Goal: Task Accomplishment & Management: Use online tool/utility

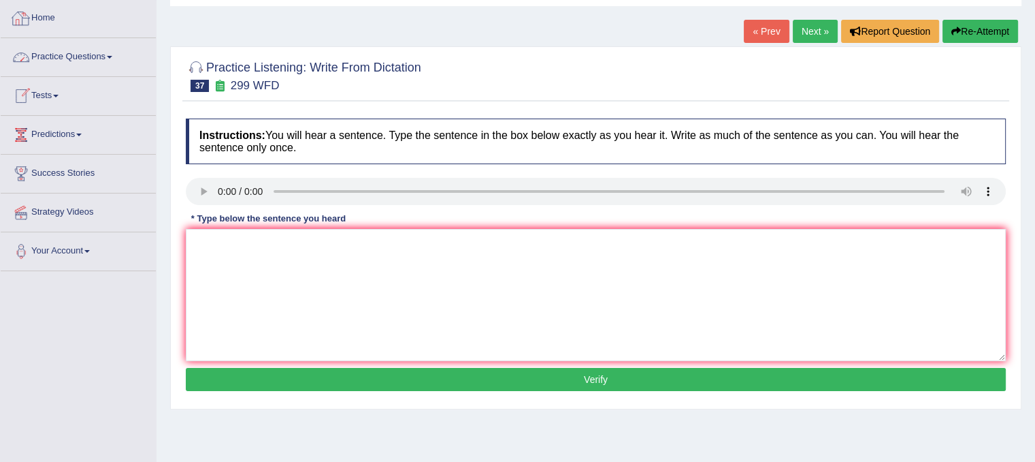
click at [31, 24] on link "Home" at bounding box center [78, 16] width 155 height 34
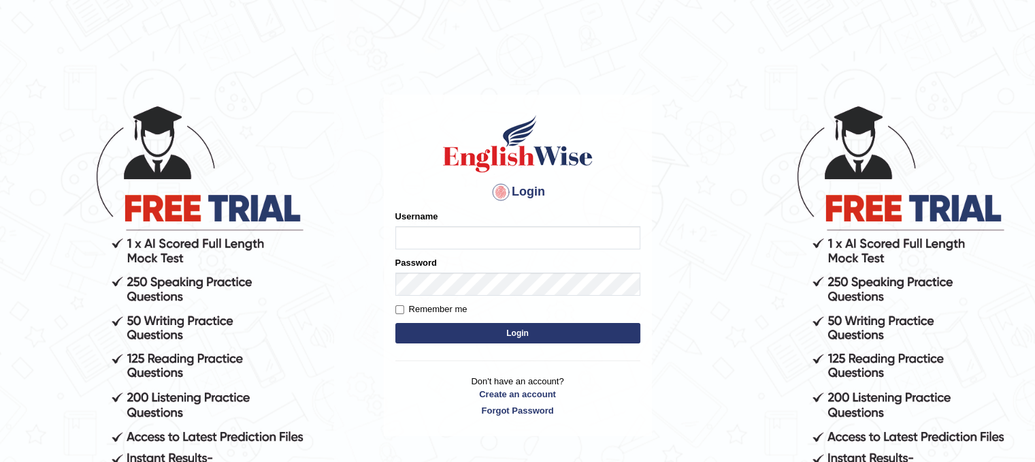
type input "unchanakhunwong"
click at [555, 335] on button "Login" at bounding box center [517, 333] width 245 height 20
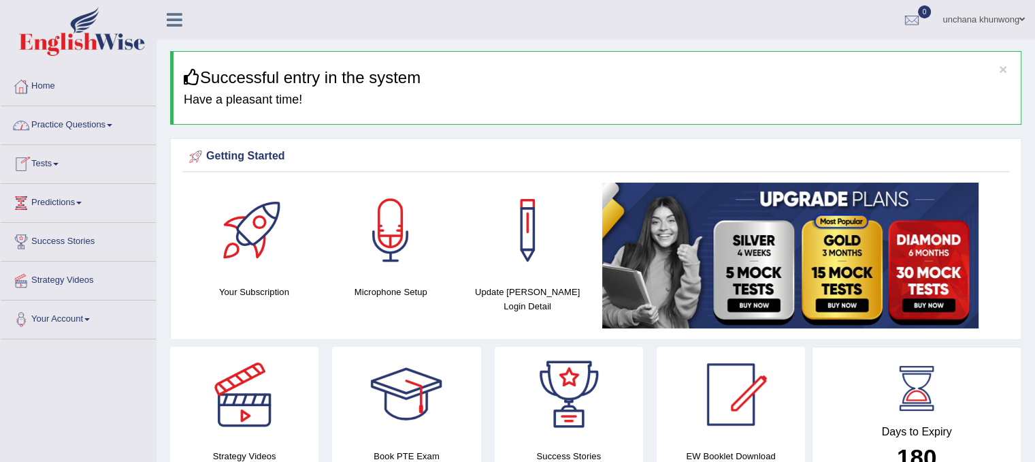
click at [61, 118] on link "Practice Questions" at bounding box center [78, 123] width 155 height 34
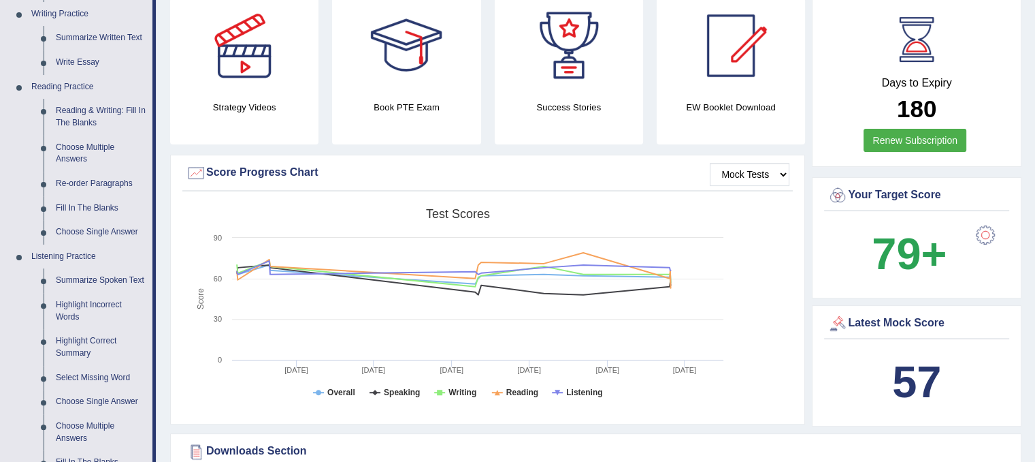
scroll to position [345, 0]
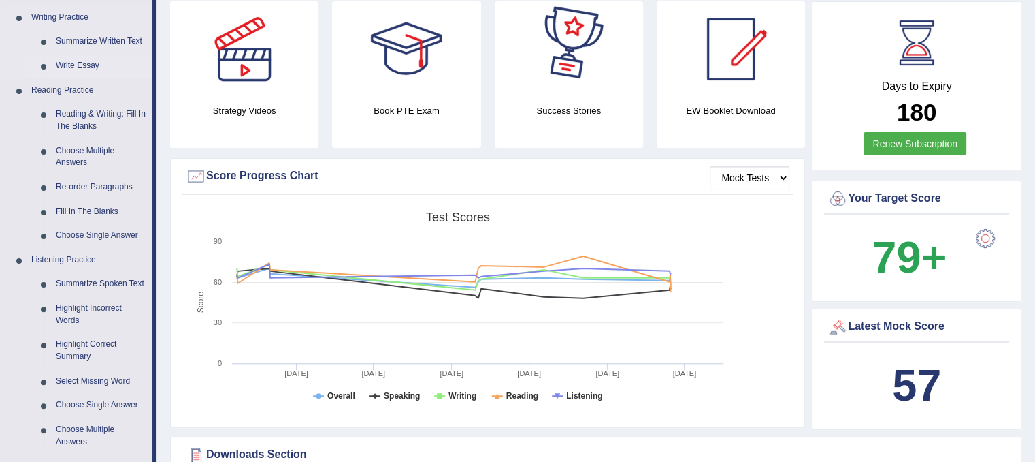
click at [59, 59] on link "Write Essay" at bounding box center [101, 66] width 103 height 25
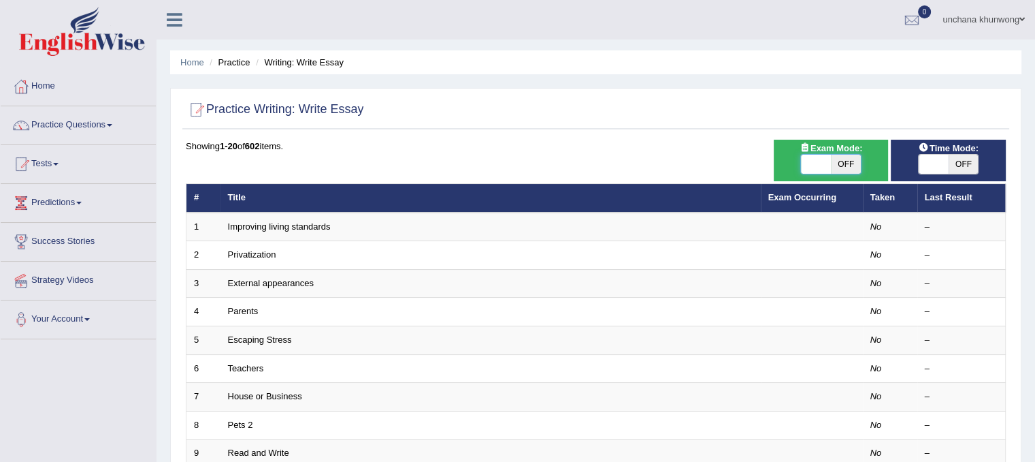
click at [811, 158] on span at bounding box center [816, 164] width 30 height 19
checkbox input "true"
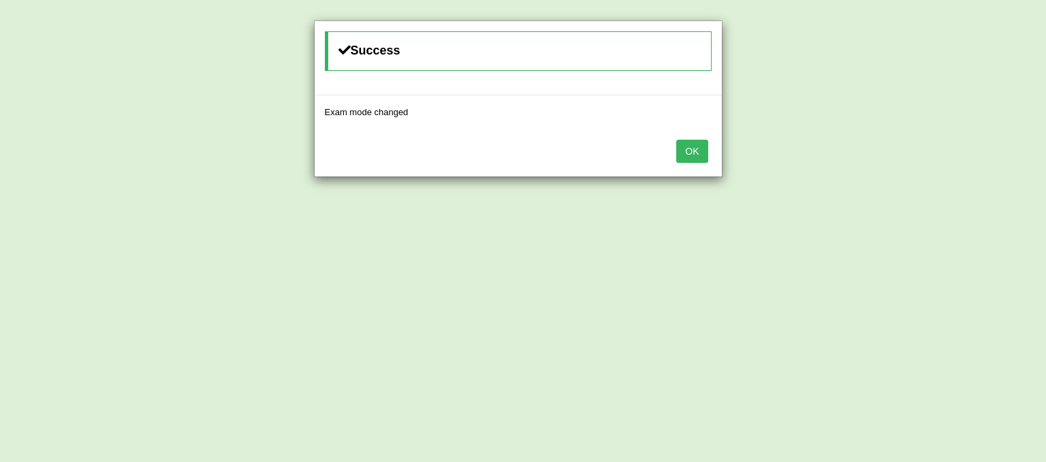
click at [685, 159] on button "OK" at bounding box center [691, 151] width 31 height 23
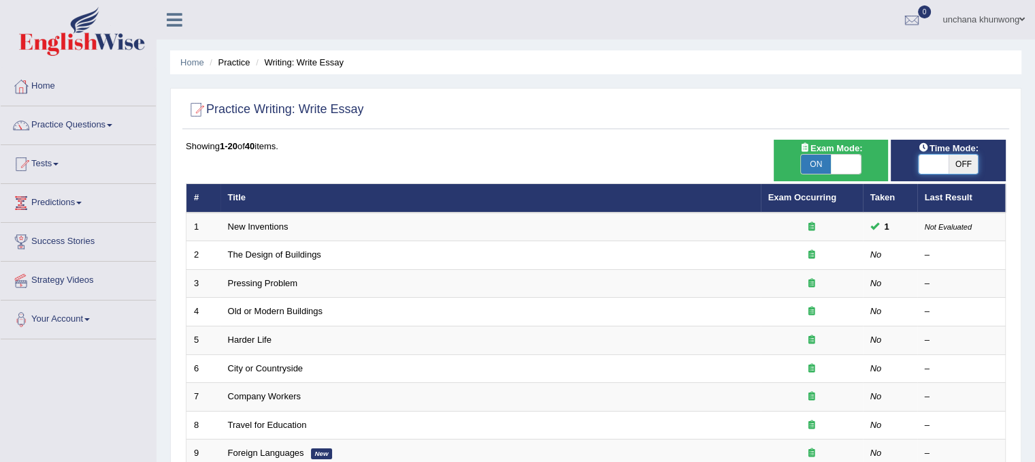
click at [937, 165] on span at bounding box center [934, 164] width 30 height 19
checkbox input "true"
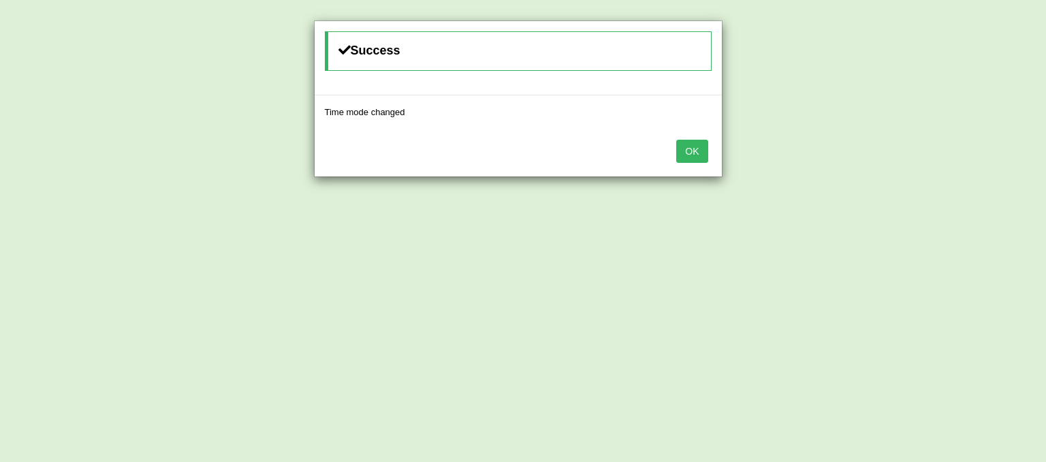
click at [680, 148] on button "OK" at bounding box center [691, 151] width 31 height 23
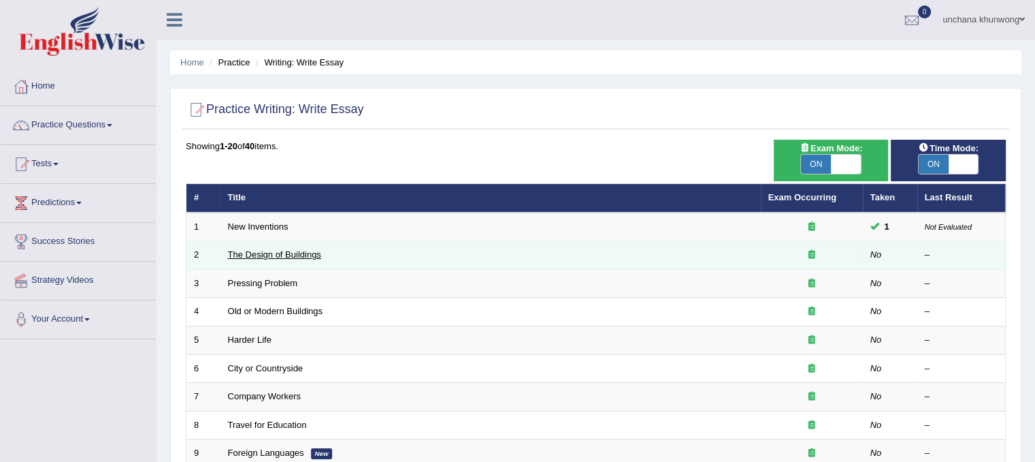
click at [261, 253] on link "The Design of Buildings" at bounding box center [274, 254] width 93 height 10
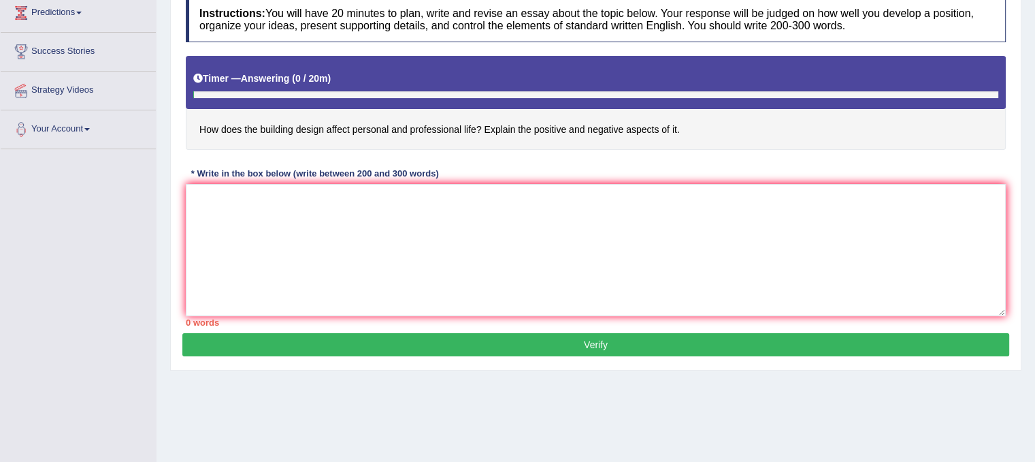
scroll to position [197, 0]
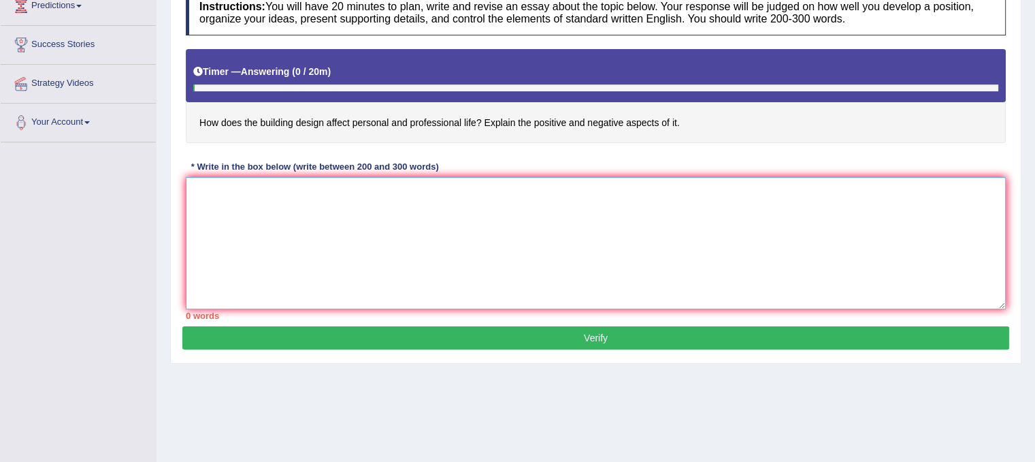
click at [843, 181] on textarea at bounding box center [596, 243] width 820 height 132
click at [676, 208] on textarea at bounding box center [596, 243] width 820 height 132
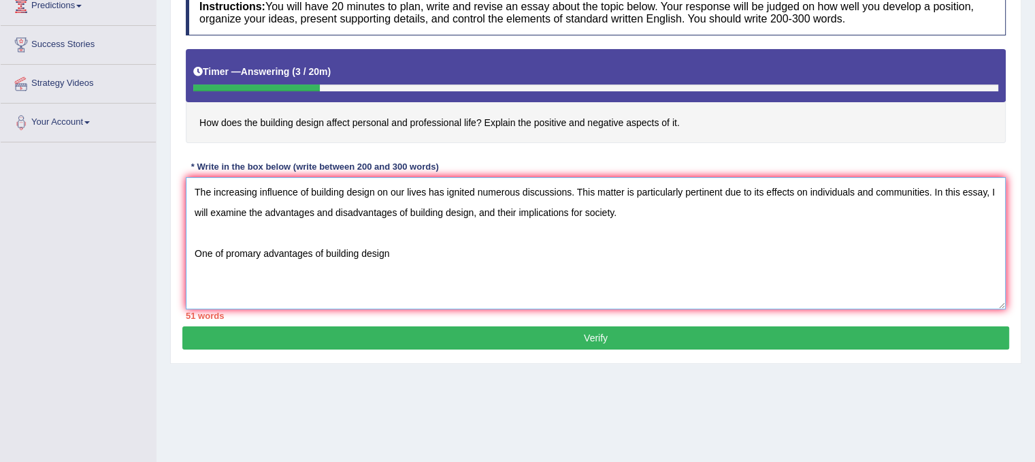
click at [242, 248] on textarea "The increasing influence of building design on our lives has ignited numerous d…" at bounding box center [596, 243] width 820 height 132
click at [528, 268] on textarea "The increasing influence of building design on our lives has ignited numerous d…" at bounding box center [596, 243] width 820 height 132
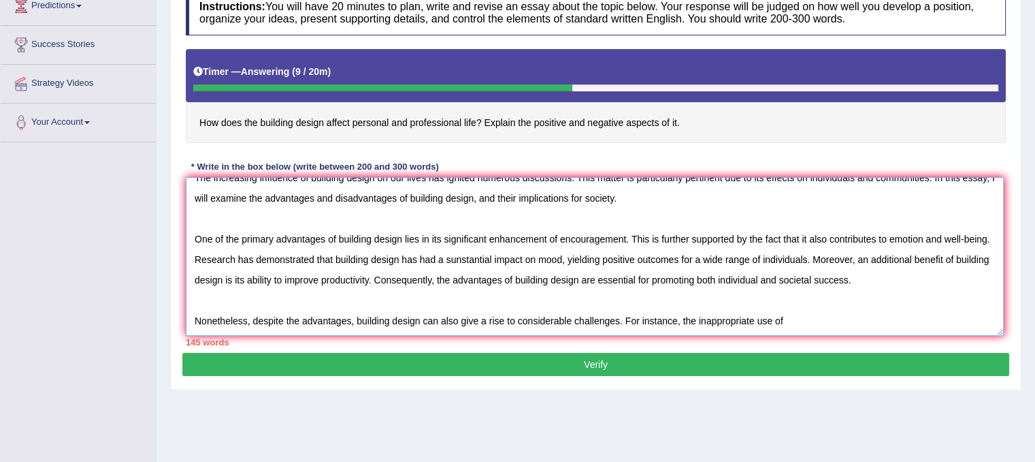
scroll to position [0, 0]
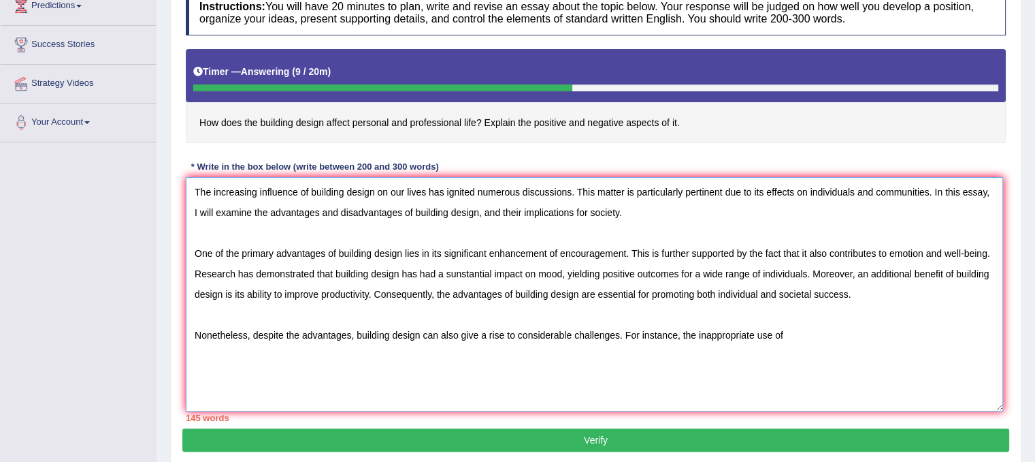
drag, startPoint x: 998, startPoint y: 302, endPoint x: 995, endPoint y: 428, distance: 126.6
click at [995, 411] on textarea "The increasing influence of building design on our lives has ignited numerous d…" at bounding box center [594, 294] width 817 height 234
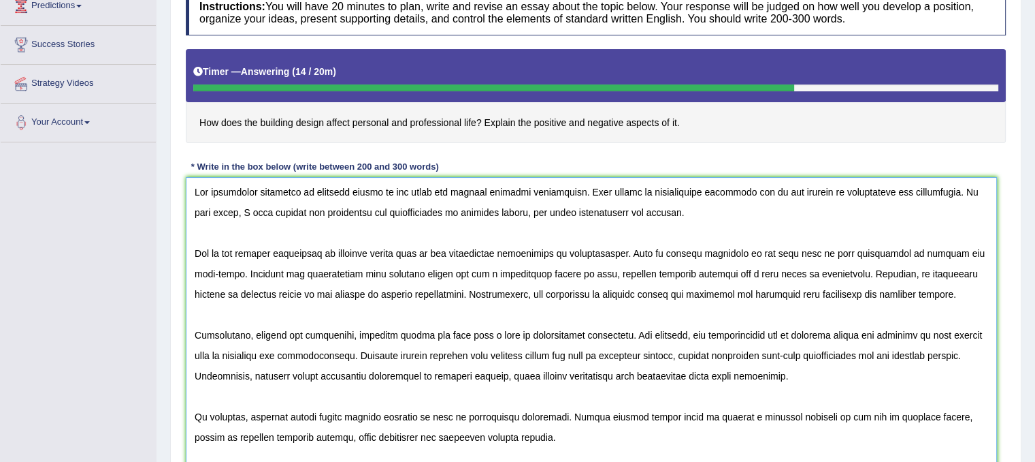
drag, startPoint x: 999, startPoint y: 429, endPoint x: 994, endPoint y: 489, distance: 60.8
click at [994, 265] on html "Toggle navigation Home Practice Questions Speaking Practice Read Aloud Repeat S…" at bounding box center [517, 34] width 1035 height 462
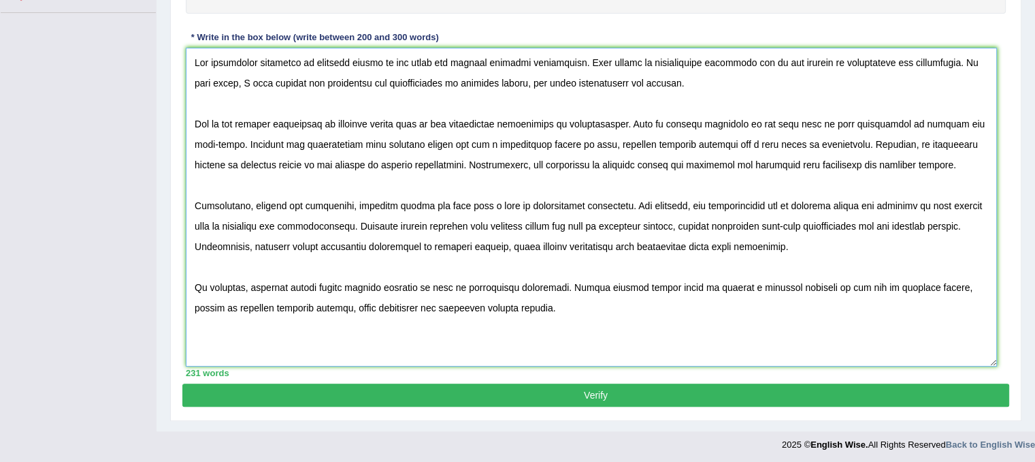
scroll to position [328, 0]
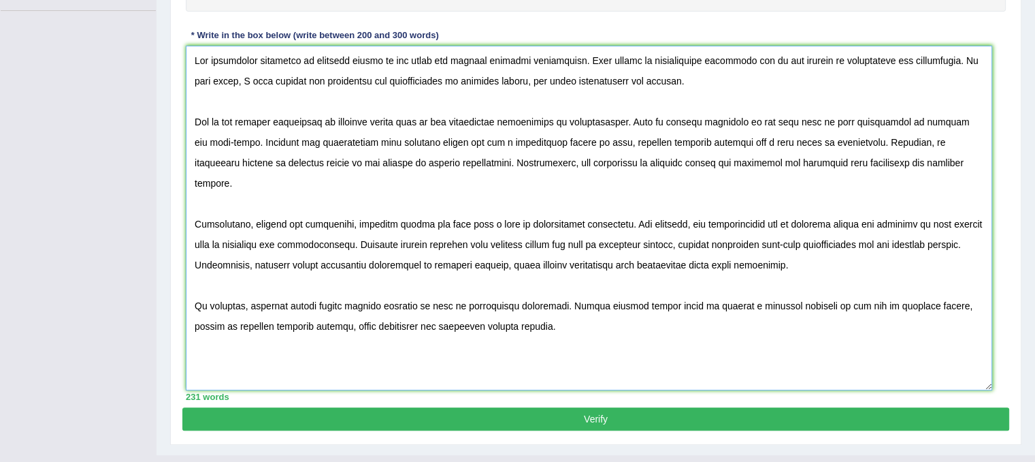
drag, startPoint x: 990, startPoint y: 356, endPoint x: 986, endPoint y: 382, distance: 26.3
click at [986, 382] on textarea at bounding box center [589, 218] width 807 height 344
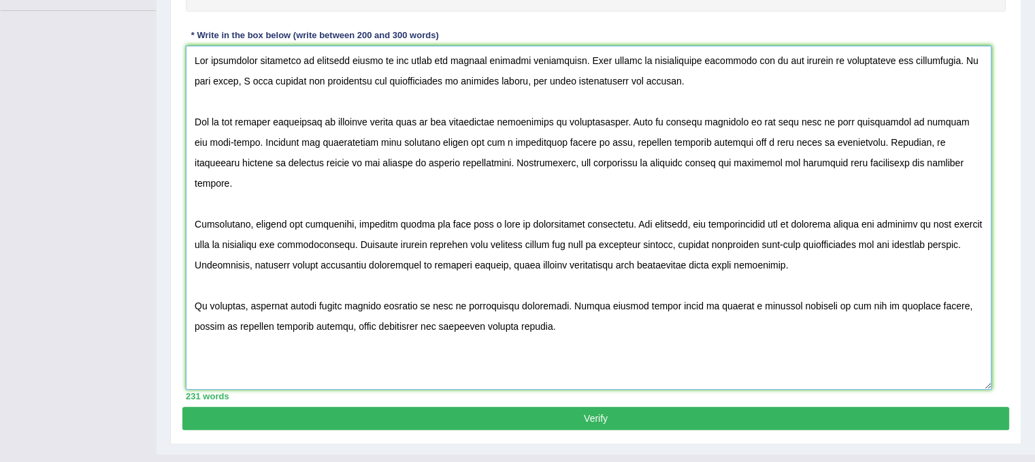
click at [986, 382] on textarea at bounding box center [589, 218] width 806 height 344
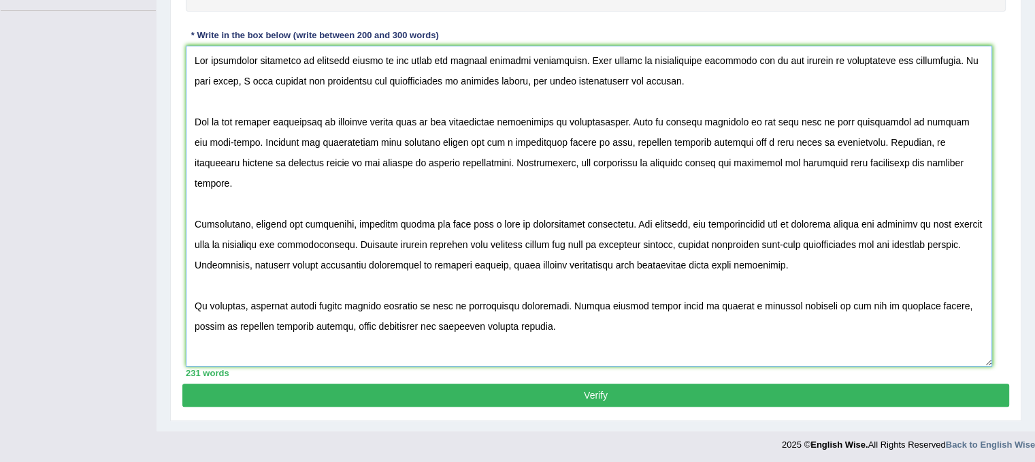
drag, startPoint x: 986, startPoint y: 382, endPoint x: 988, endPoint y: 357, distance: 24.6
click at [988, 357] on textarea at bounding box center [589, 206] width 807 height 321
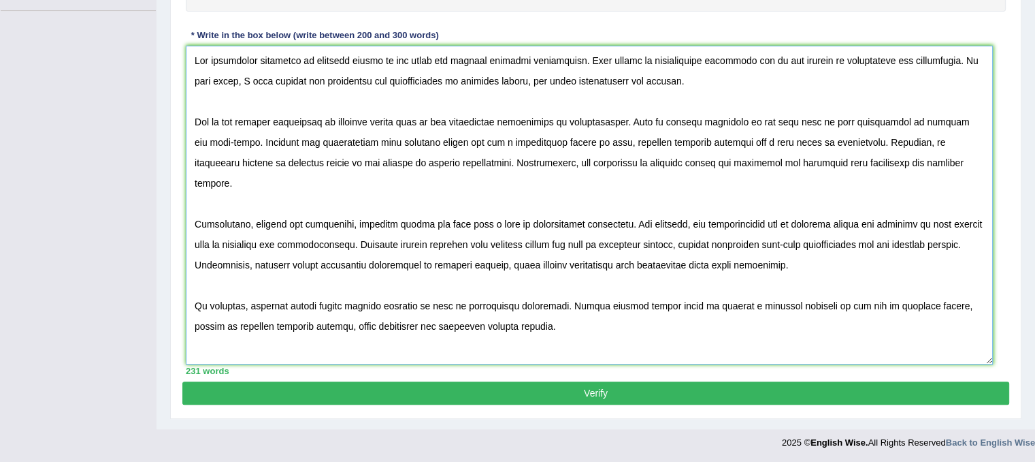
click at [950, 191] on textarea at bounding box center [589, 205] width 807 height 319
click at [945, 281] on textarea at bounding box center [589, 205] width 807 height 319
click at [346, 287] on textarea at bounding box center [589, 205] width 807 height 319
click at [374, 275] on textarea at bounding box center [589, 205] width 807 height 319
click at [532, 334] on textarea at bounding box center [589, 205] width 807 height 319
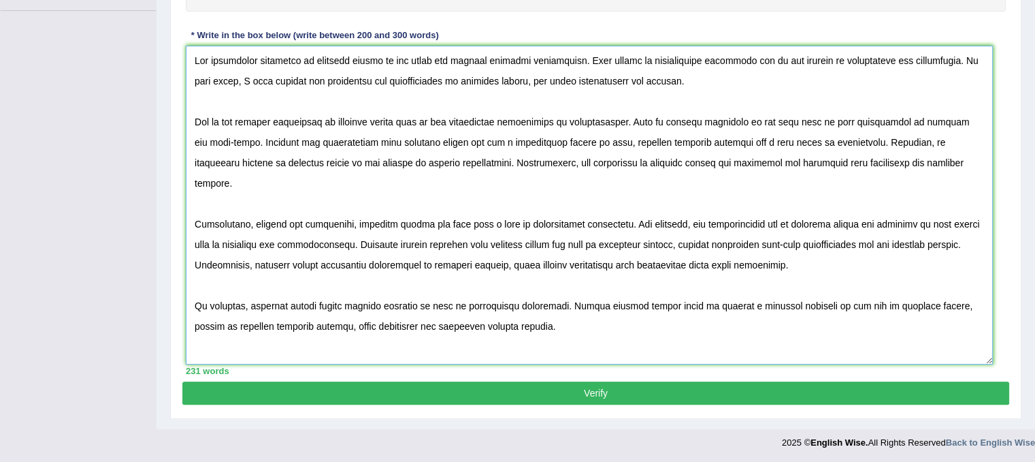
click at [611, 354] on textarea at bounding box center [589, 205] width 807 height 319
click at [929, 289] on textarea at bounding box center [589, 205] width 807 height 319
click at [884, 310] on textarea at bounding box center [589, 205] width 807 height 319
type textarea "The increasing influence of building design on our lives has ignited numerous d…"
click at [858, 395] on button "Verify" at bounding box center [595, 392] width 827 height 23
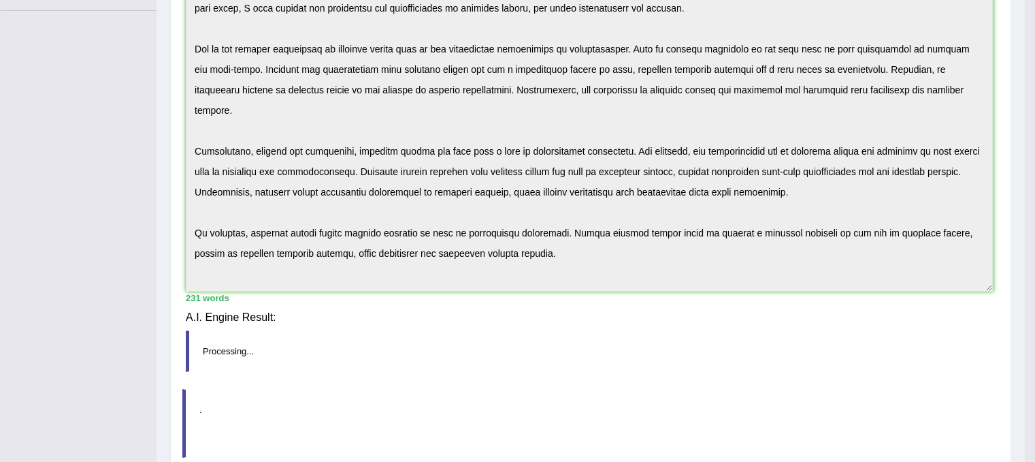
scroll to position [268, 0]
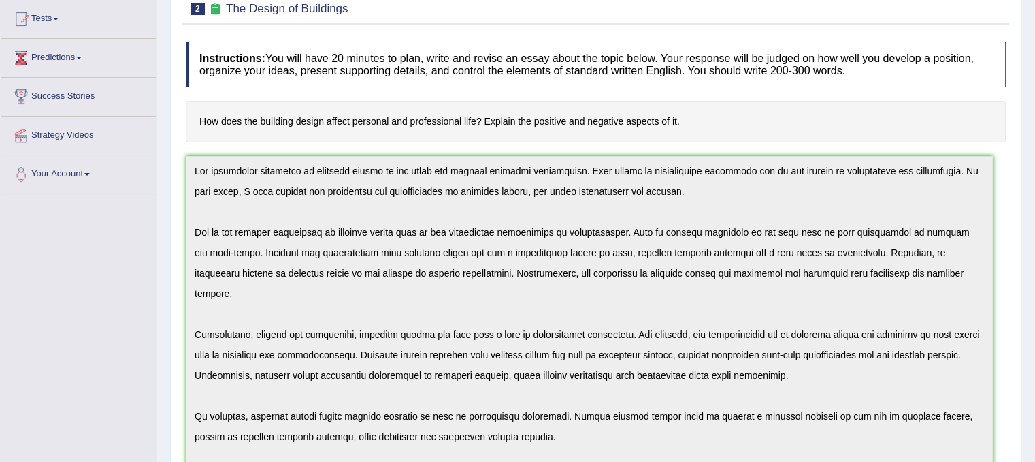
scroll to position [0, 0]
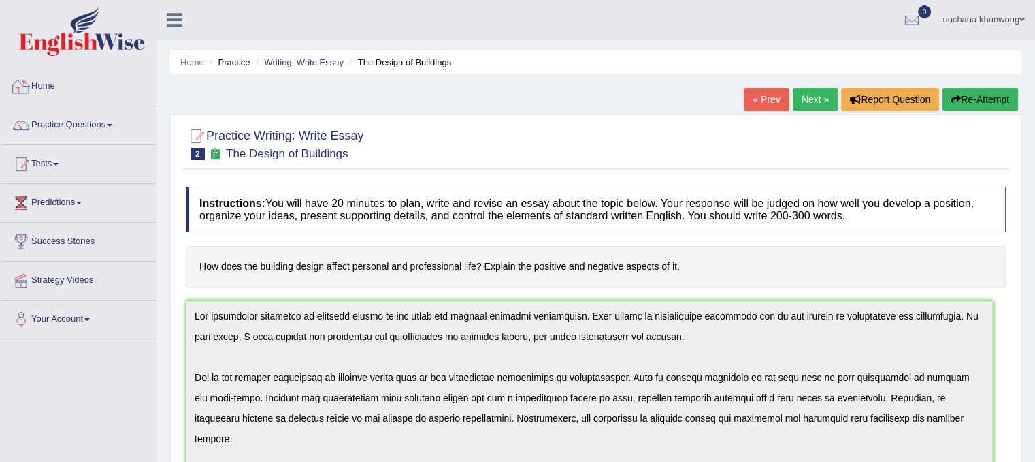
click at [26, 74] on link "Home" at bounding box center [78, 84] width 155 height 34
